Goal: Book appointment/travel/reservation

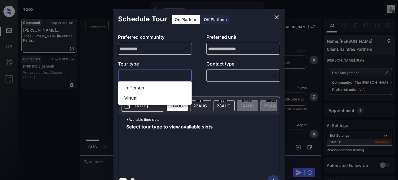
click at [174, 78] on body "Inbox Juan Carlos Manantan Online Set yourself offline Set yourself on break Pr…" at bounding box center [199, 90] width 398 height 180
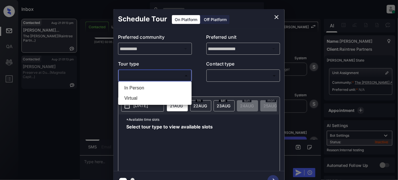
click at [276, 16] on div at bounding box center [199, 90] width 398 height 180
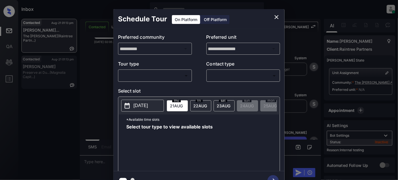
click at [276, 18] on icon "close" at bounding box center [276, 17] width 7 height 7
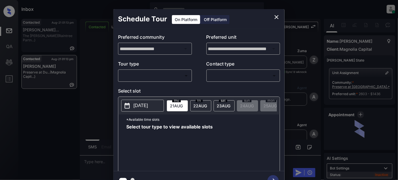
scroll to position [1364, 0]
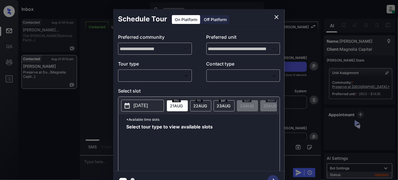
click at [169, 74] on body "Inbox [PERSON_NAME] Online Set yourself offline Set yourself on break Profile S…" at bounding box center [199, 90] width 398 height 180
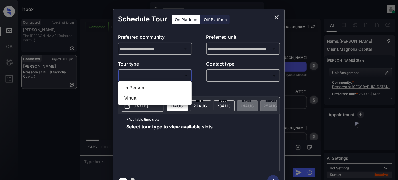
click at [151, 86] on li "In Person" at bounding box center [155, 88] width 70 height 10
type input "********"
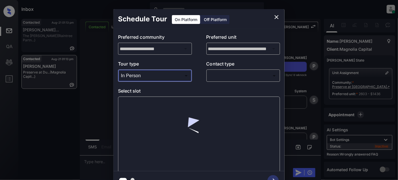
click at [236, 76] on body "Inbox [PERSON_NAME] Online Set yourself offline Set yourself on break Profile S…" at bounding box center [199, 90] width 398 height 180
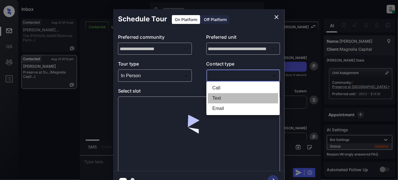
click at [219, 100] on li "Text" at bounding box center [243, 98] width 70 height 10
type input "****"
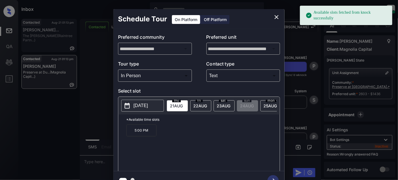
click at [183, 105] on span "[DATE]" at bounding box center [176, 106] width 13 height 5
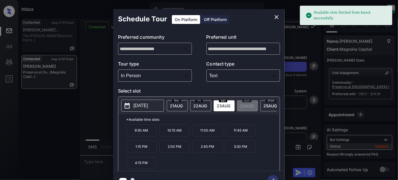
click at [143, 133] on p "9:30 AM" at bounding box center [141, 131] width 30 height 12
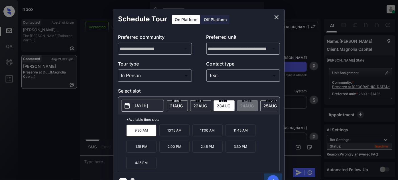
click at [274, 176] on icon "button" at bounding box center [273, 180] width 11 height 11
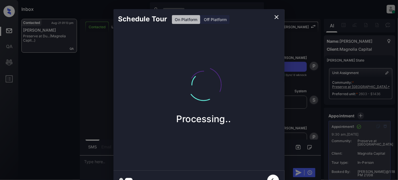
click at [273, 17] on icon "close" at bounding box center [276, 17] width 7 height 7
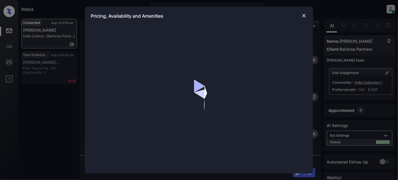
scroll to position [243, 0]
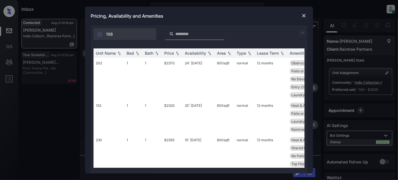
click at [305, 33] on img at bounding box center [302, 32] width 7 height 7
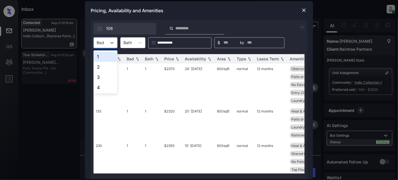
click at [106, 37] on div "Bed" at bounding box center [106, 42] width 24 height 11
click at [108, 57] on div "1" at bounding box center [106, 57] width 24 height 10
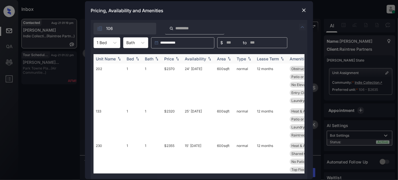
click at [176, 60] on img at bounding box center [178, 59] width 6 height 4
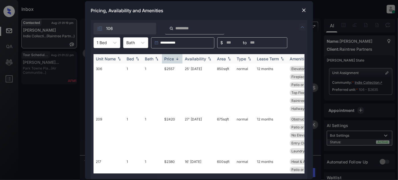
click at [176, 60] on img at bounding box center [178, 59] width 6 height 4
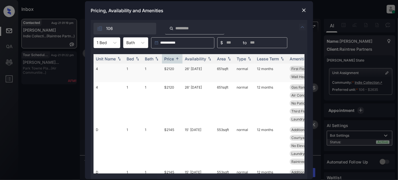
click at [194, 70] on td "26' Jun 25" at bounding box center [199, 73] width 32 height 19
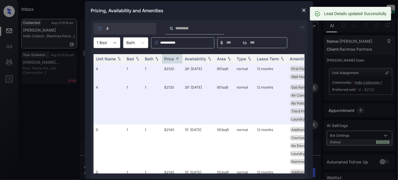
click at [118, 41] on div at bounding box center [115, 43] width 10 height 10
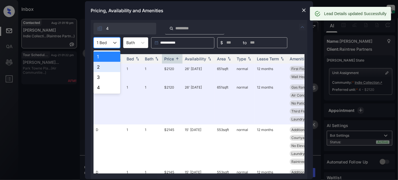
click at [105, 64] on div "2" at bounding box center [107, 67] width 27 height 10
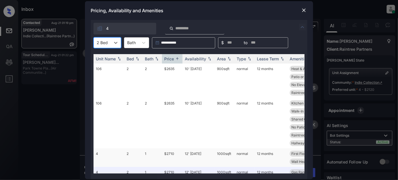
click at [200, 149] on td "12' Aug 25" at bounding box center [199, 158] width 32 height 19
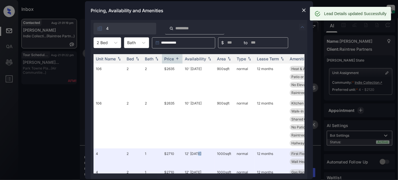
click at [303, 11] on img at bounding box center [304, 10] width 6 height 6
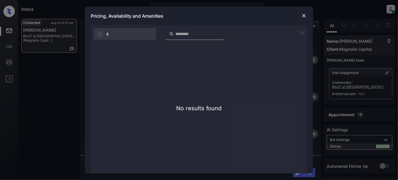
scroll to position [887, 0]
click at [305, 16] on img at bounding box center [304, 16] width 6 height 6
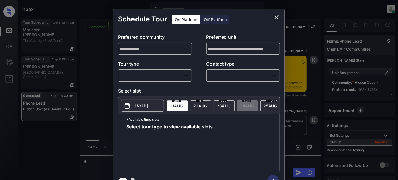
scroll to position [2251, 0]
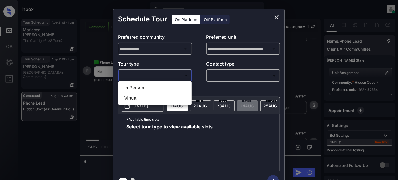
click at [163, 77] on body "Inbox Juan Carlos Manantan Online Set yourself offline Set yourself on break Pr…" at bounding box center [199, 90] width 398 height 180
click at [278, 17] on div at bounding box center [199, 90] width 398 height 180
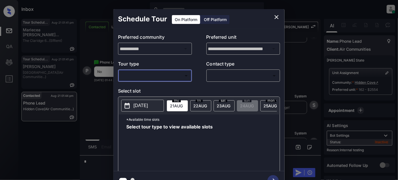
click at [275, 17] on icon "close" at bounding box center [276, 17] width 7 height 7
